Goal: Task Accomplishment & Management: Manage account settings

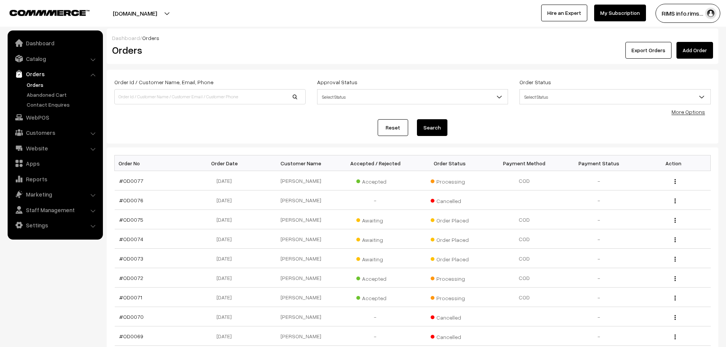
click at [31, 88] on link "Orders" at bounding box center [62, 85] width 75 height 8
click at [36, 82] on link "Orders" at bounding box center [62, 85] width 75 height 8
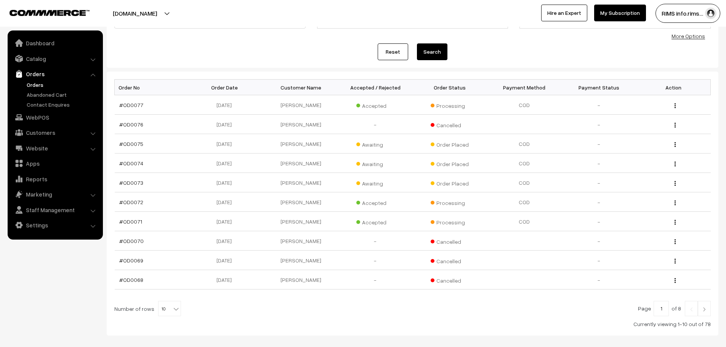
scroll to position [76, 0]
